Goal: Information Seeking & Learning: Learn about a topic

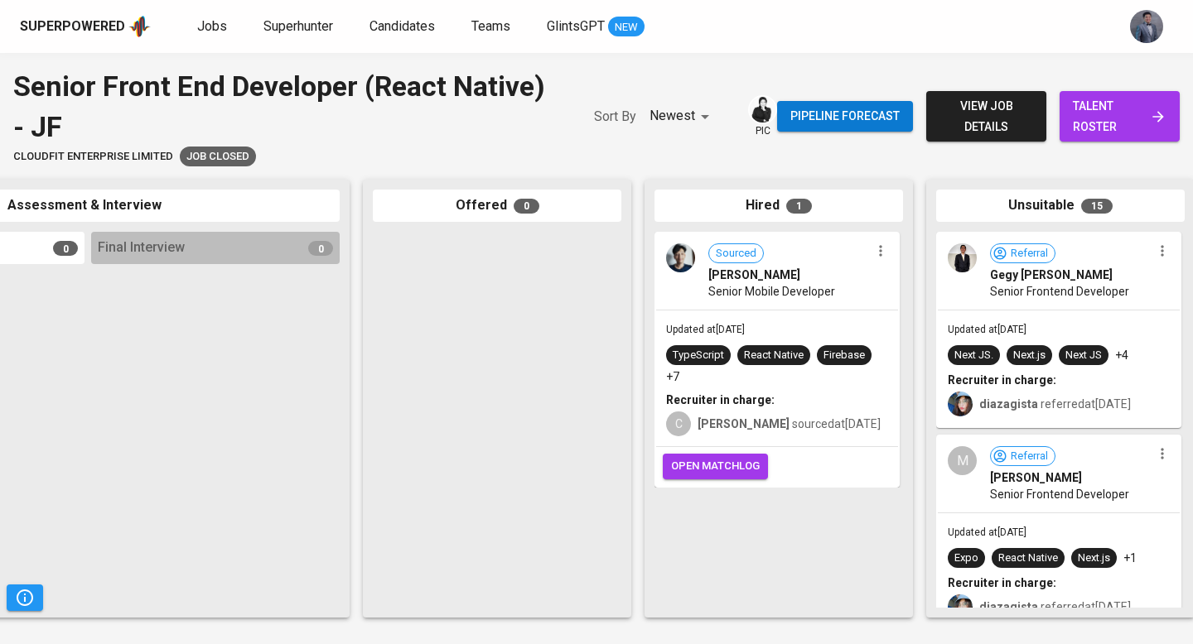
scroll to position [0, 780]
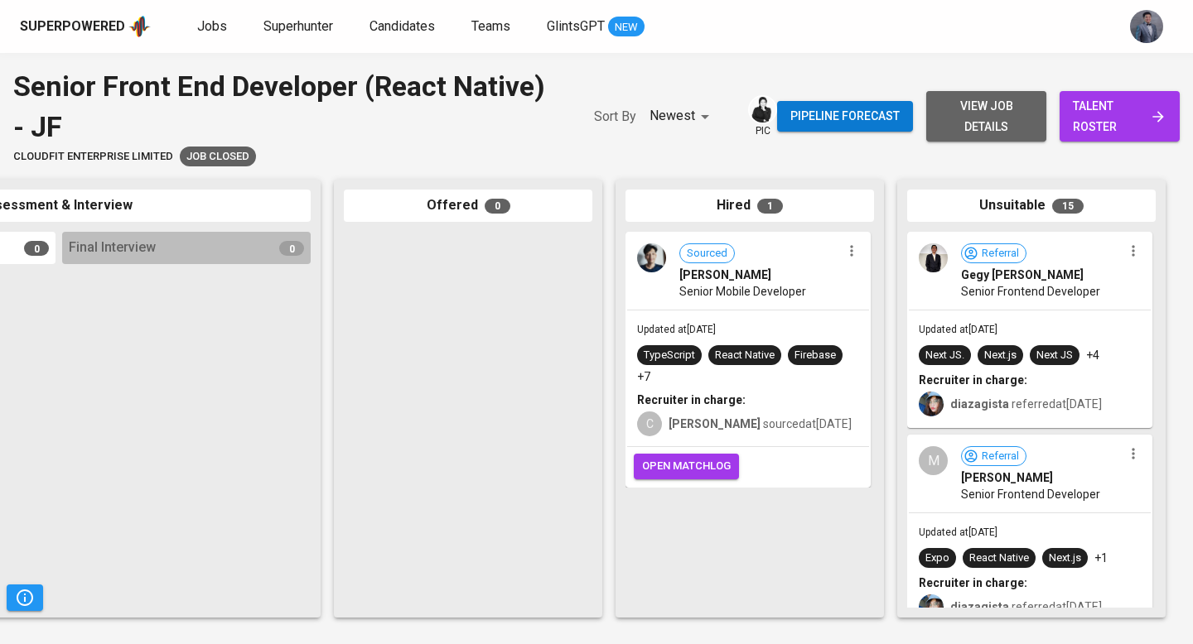
click at [999, 117] on span "view job details" at bounding box center [986, 116] width 94 height 41
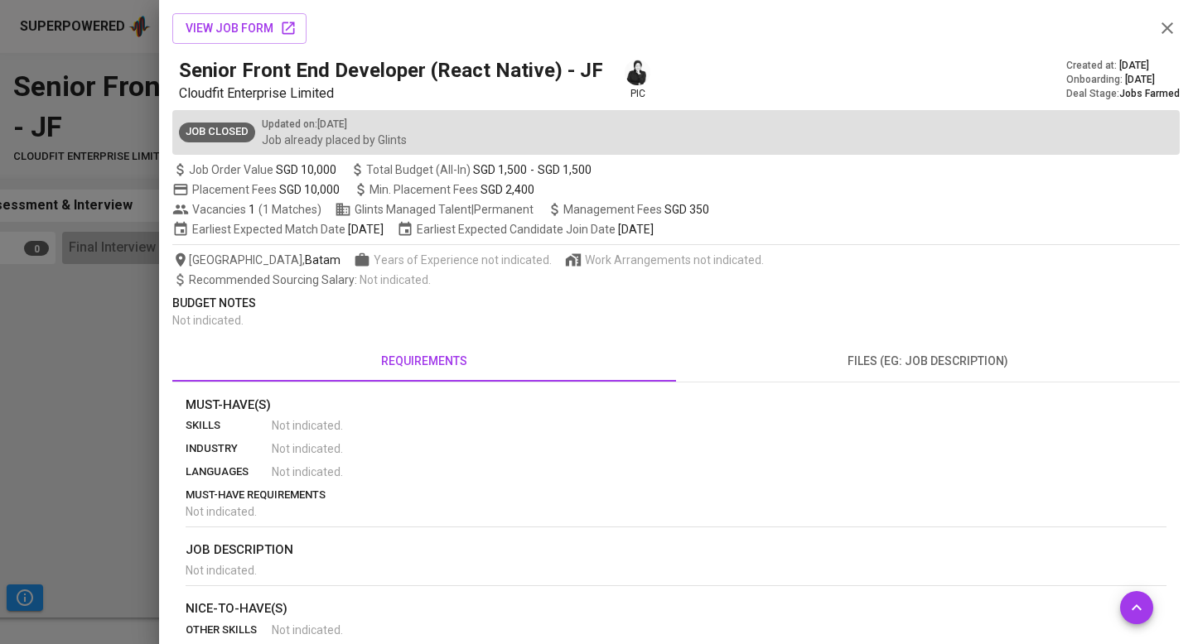
scroll to position [225, 0]
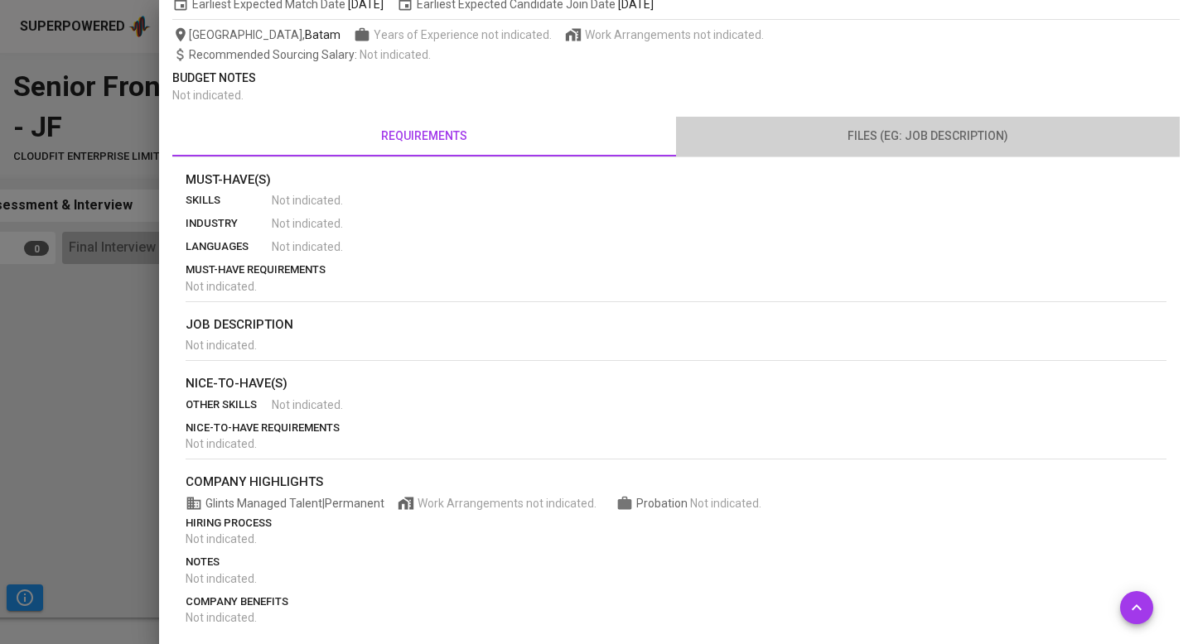
click at [823, 135] on span "files (eg: job description)" at bounding box center [928, 136] width 484 height 21
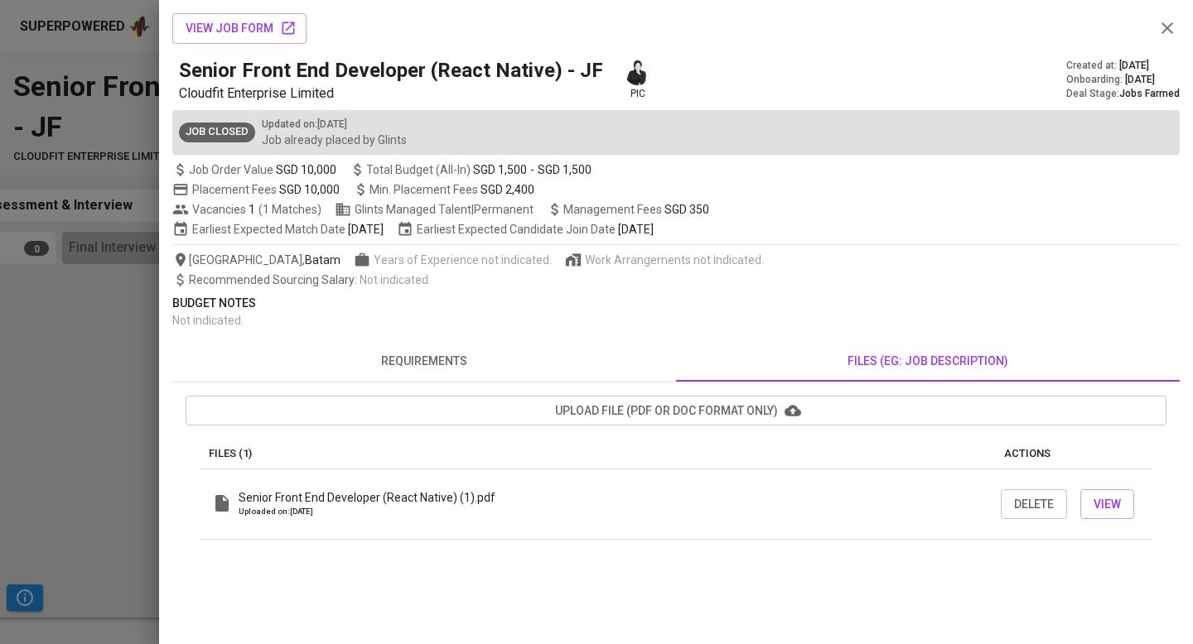
click at [456, 357] on span "requirements" at bounding box center [424, 361] width 484 height 21
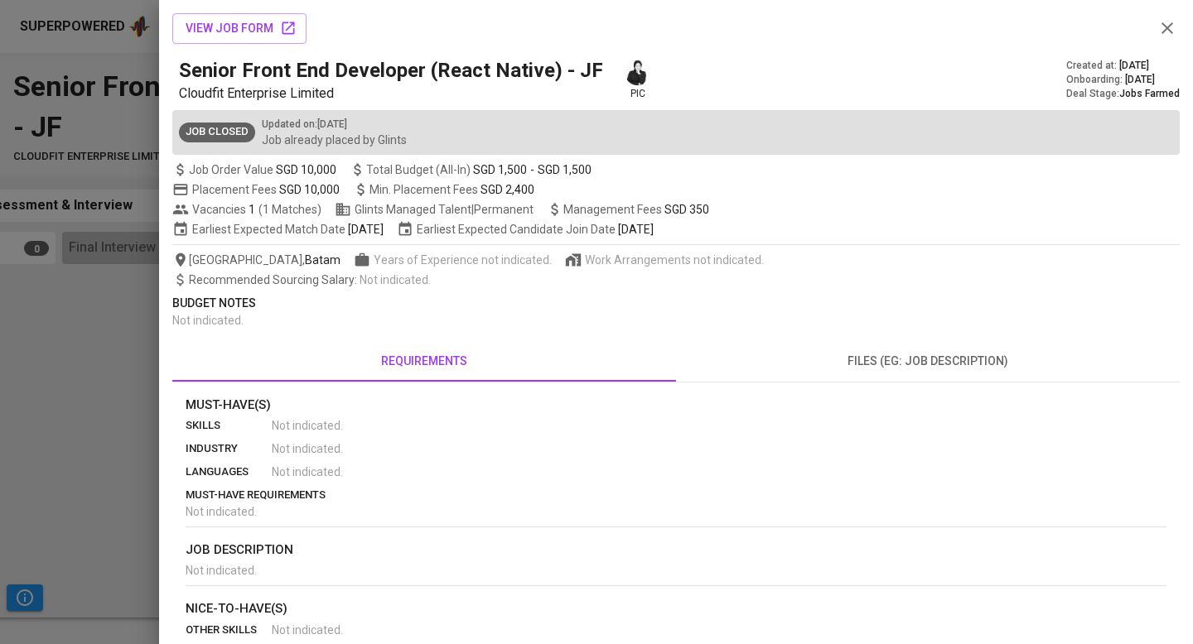
click at [1163, 28] on icon "button" at bounding box center [1167, 28] width 20 height 20
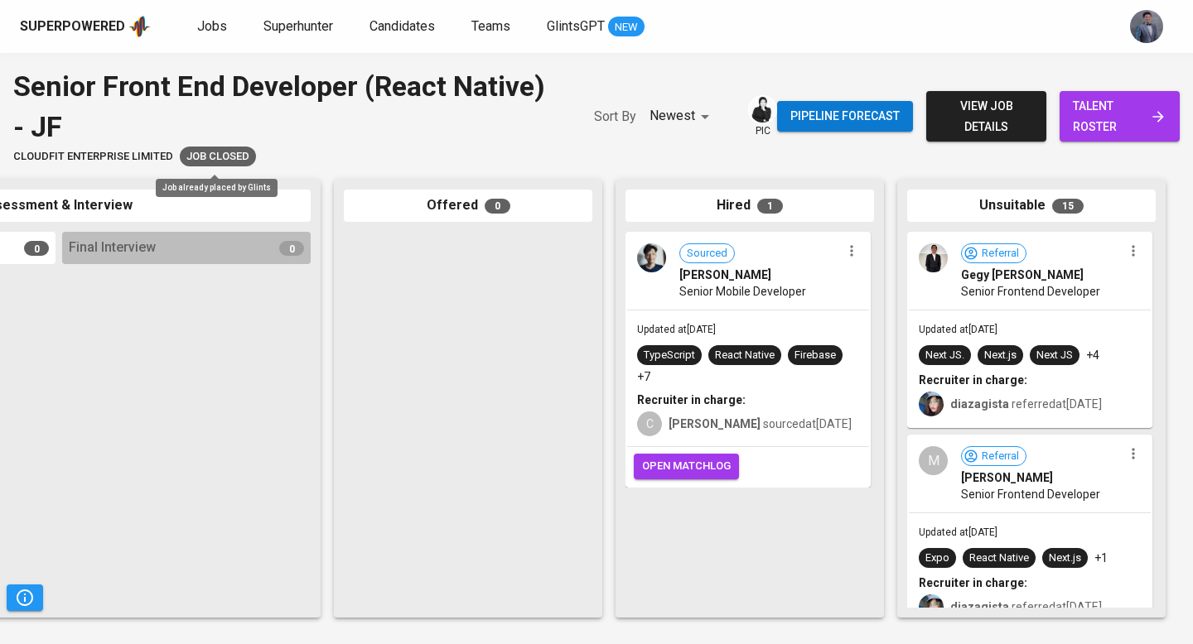
click at [235, 156] on span "Job Closed" at bounding box center [218, 157] width 76 height 16
